Goal: Use online tool/utility

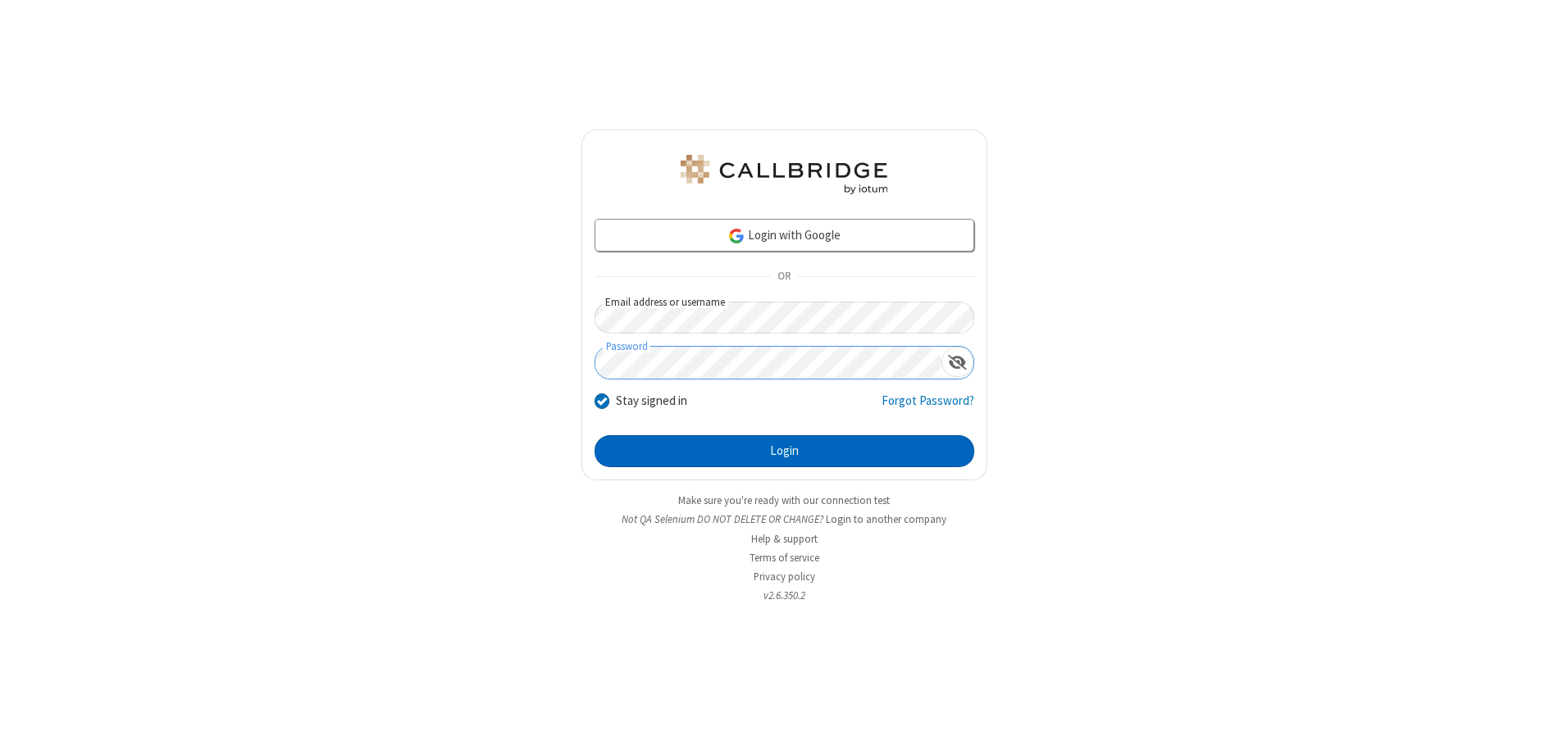
click at [784, 450] on button "Login" at bounding box center [784, 451] width 380 height 33
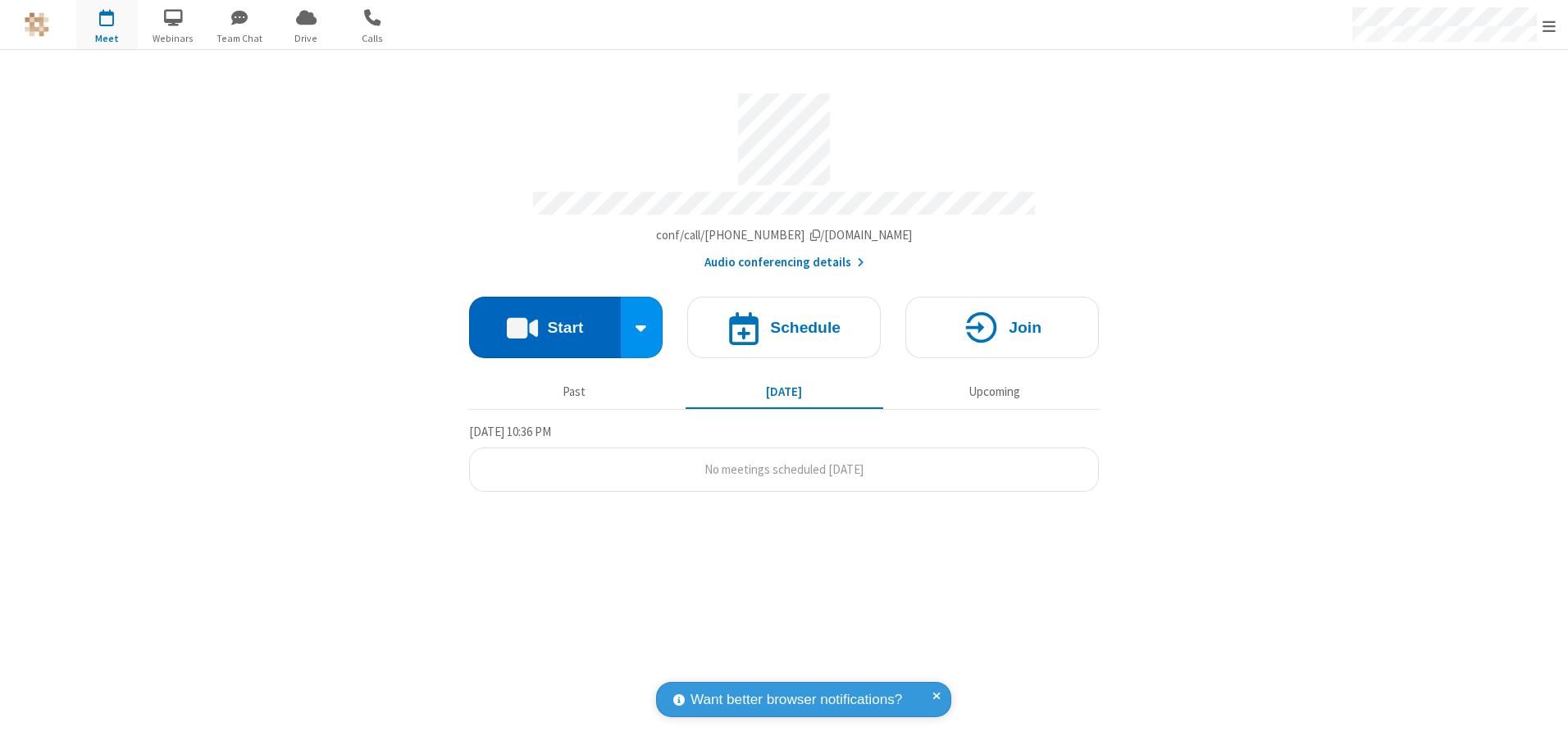
click at [544, 321] on button "Start" at bounding box center [544, 327] width 152 height 62
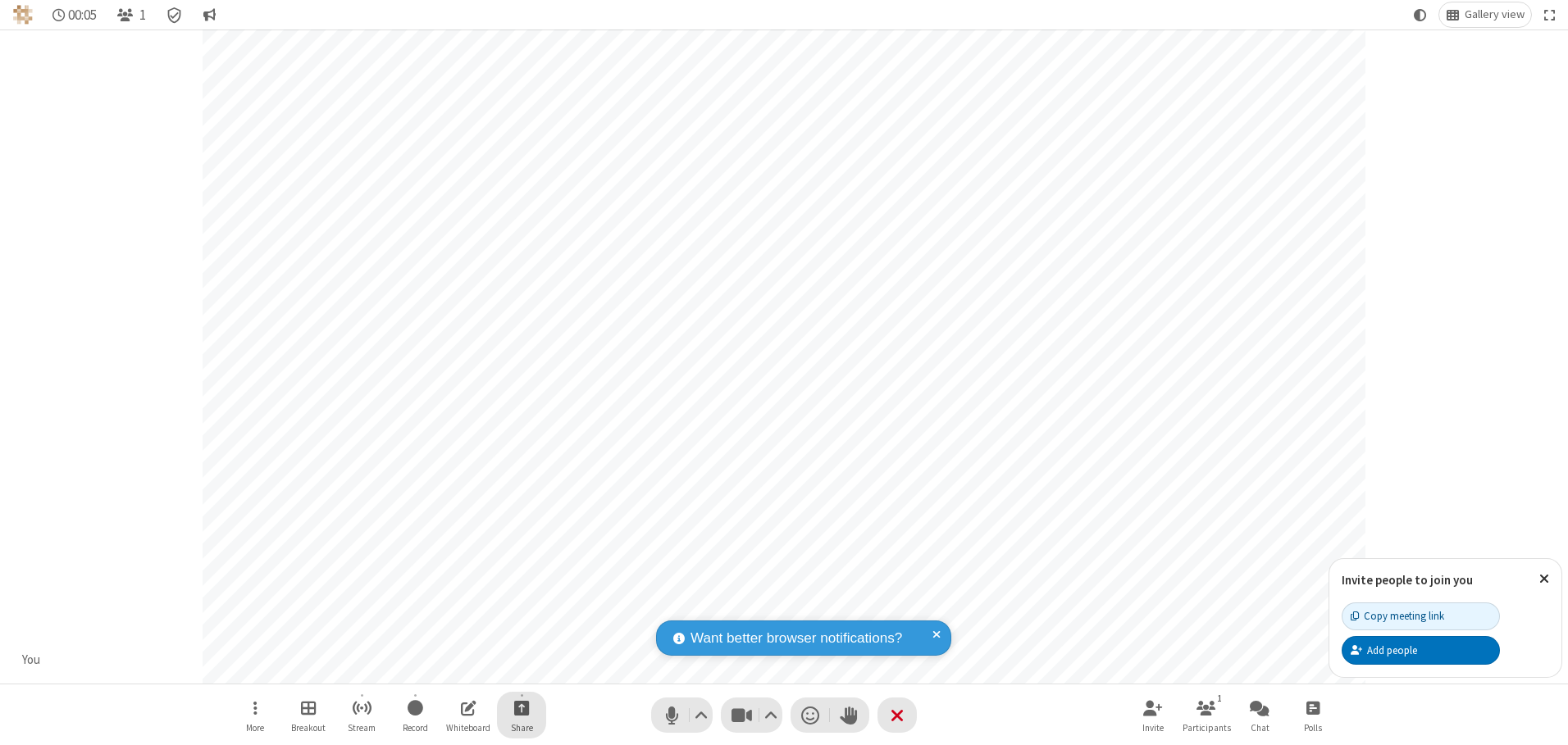
click at [522, 708] on span "Start sharing" at bounding box center [522, 708] width 16 height 21
click at [455, 668] on span "Share my screen" at bounding box center [456, 669] width 19 height 14
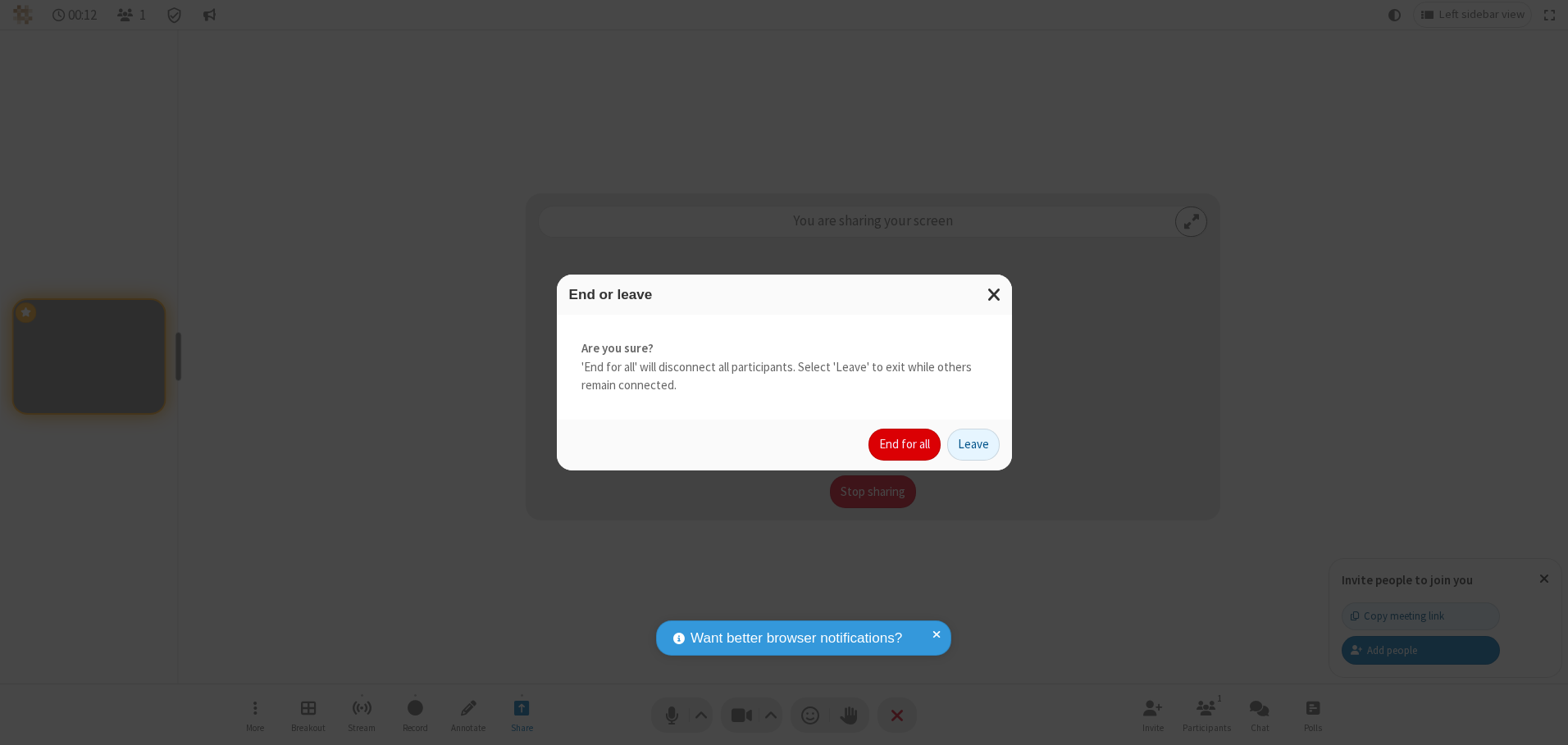
click at [906, 444] on button "End for all" at bounding box center [904, 445] width 72 height 33
